Goal: Task Accomplishment & Management: Manage account settings

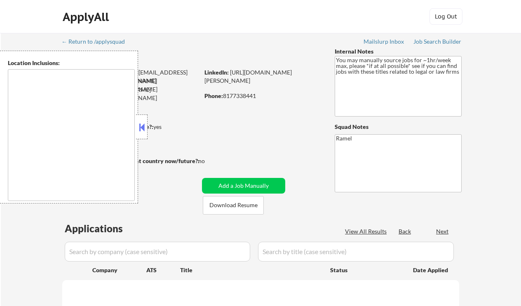
type textarea "remote"
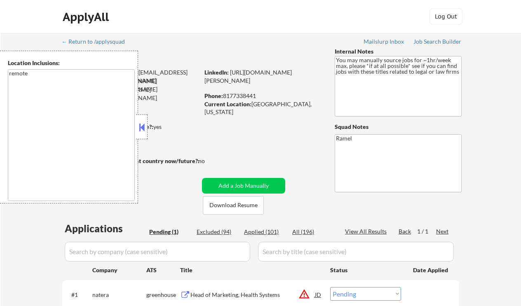
click at [141, 126] on button at bounding box center [141, 127] width 9 height 12
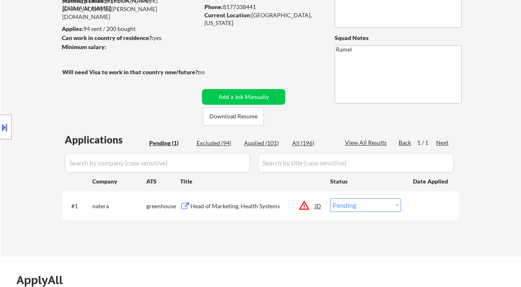
scroll to position [112, 0]
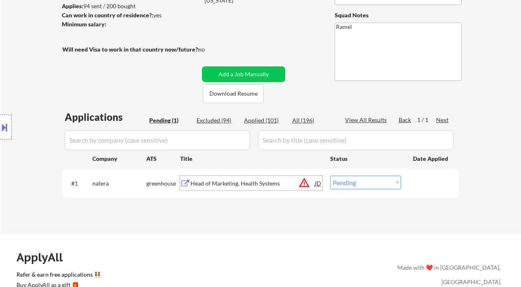
click at [215, 179] on div "Head of Marketing, Health Systems" at bounding box center [252, 183] width 124 height 8
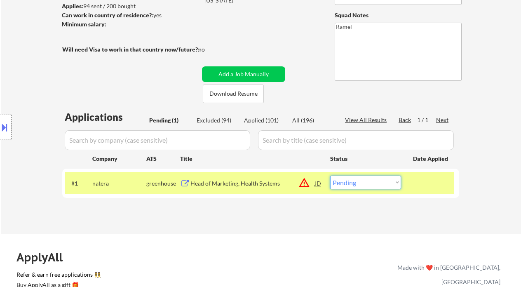
click at [368, 179] on select "Choose an option... Pending Applied Excluded (Questions) Excluded (Expired) Exc…" at bounding box center [365, 183] width 71 height 14
select select ""excluded__salary_""
click at [330, 176] on select "Choose an option... Pending Applied Excluded (Questions) Excluded (Expired) Exc…" at bounding box center [365, 183] width 71 height 14
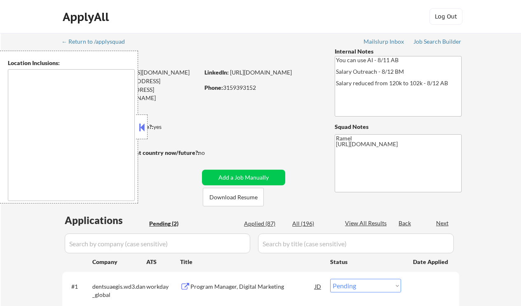
select select ""pending""
type textarea "remote"
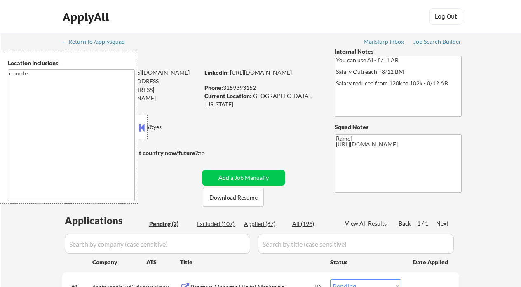
click at [143, 130] on button at bounding box center [141, 127] width 9 height 12
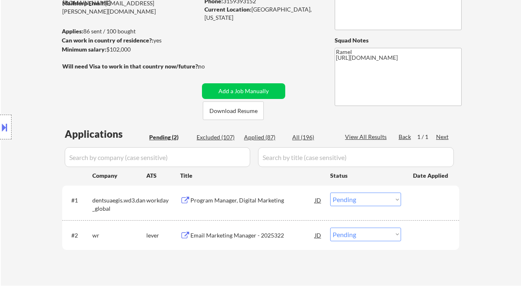
scroll to position [88, 0]
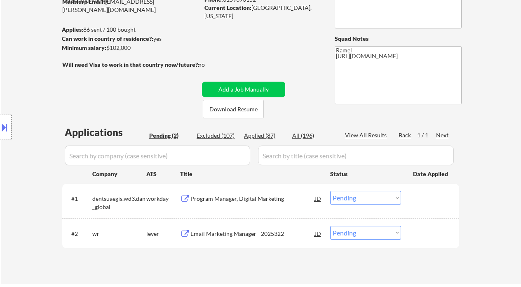
click at [201, 229] on div "Email Marketing Manager - 2025322" at bounding box center [252, 233] width 124 height 8
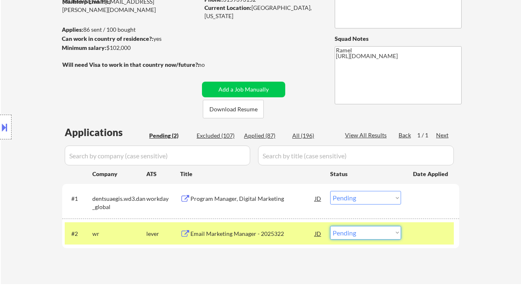
click at [344, 234] on select "Choose an option... Pending Applied Excluded (Questions) Excluded (Expired) Exc…" at bounding box center [365, 233] width 71 height 14
select select ""excluded__salary_""
click at [330, 226] on select "Choose an option... Pending Applied Excluded (Questions) Excluded (Expired) Exc…" at bounding box center [365, 233] width 71 height 14
click at [271, 200] on div "Program Manager, Digital Marketing" at bounding box center [252, 198] width 124 height 8
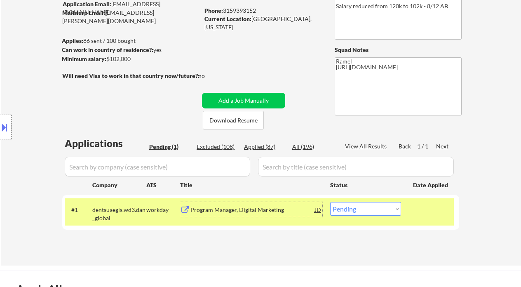
scroll to position [42, 0]
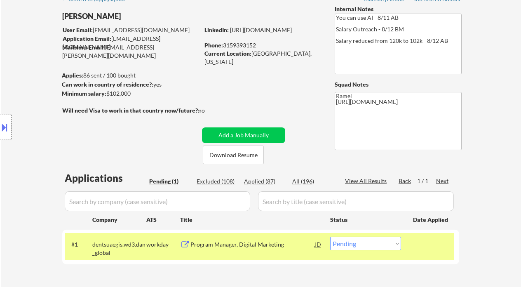
click at [244, 43] on div "Phone: [PHONE_NUMBER]" at bounding box center [262, 45] width 117 height 8
copy div "3159393152"
click at [265, 244] on div "Program Manager, Digital Marketing" at bounding box center [252, 244] width 124 height 8
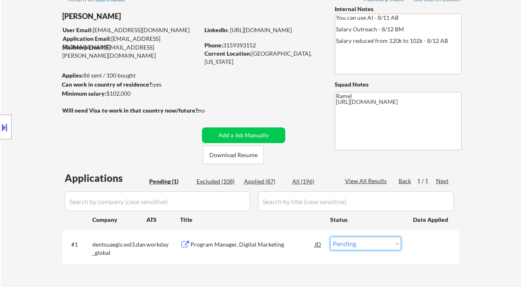
click at [355, 246] on select "Choose an option... Pending Applied Excluded (Questions) Excluded (Expired) Exc…" at bounding box center [365, 243] width 71 height 14
select select ""applied""
click at [330, 236] on select "Choose an option... Pending Applied Excluded (Questions) Excluded (Expired) Exc…" at bounding box center [365, 243] width 71 height 14
